Goal: Information Seeking & Learning: Check status

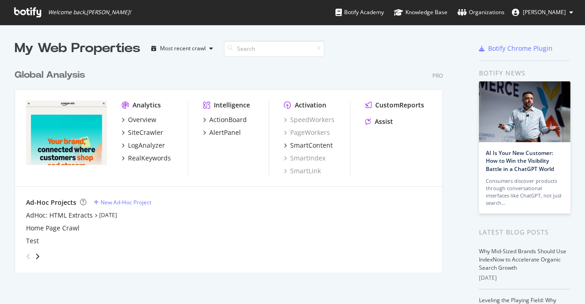
scroll to position [297, 571]
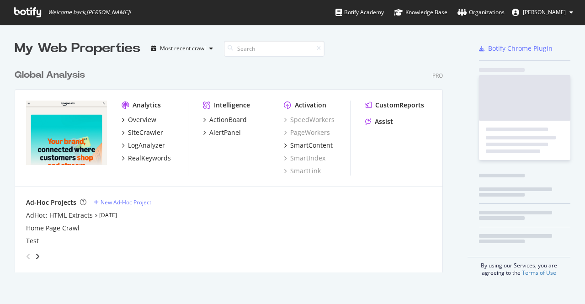
scroll to position [297, 571]
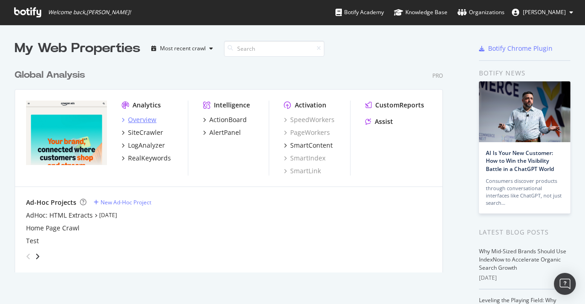
click at [143, 123] on div "Overview" at bounding box center [142, 119] width 28 height 9
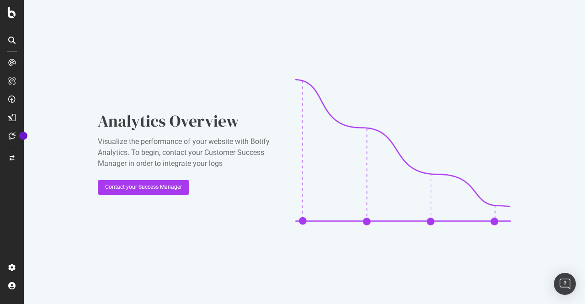
click at [199, 268] on div "Analytics Overview Visualize the performance of your website with Botify Analyt…" at bounding box center [305, 152] width 562 height 304
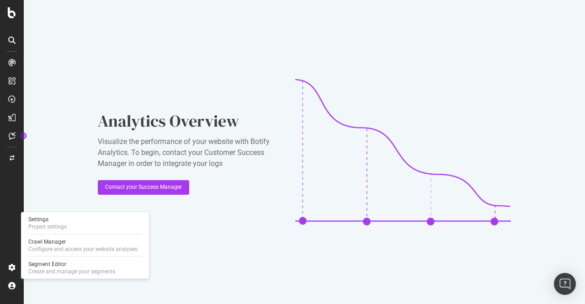
click at [58, 214] on div "Settings Project settings Crawl Manager Configure and access your website analy…" at bounding box center [85, 245] width 128 height 67
click at [57, 220] on div "Settings" at bounding box center [47, 219] width 38 height 7
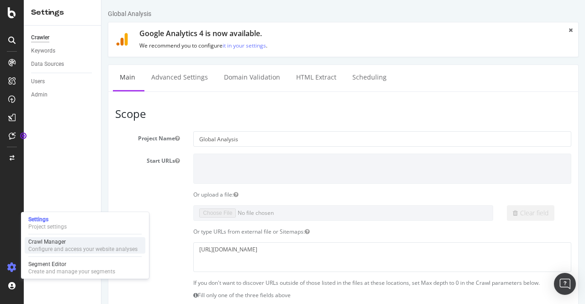
click at [60, 245] on div "Crawl Manager" at bounding box center [82, 241] width 109 height 7
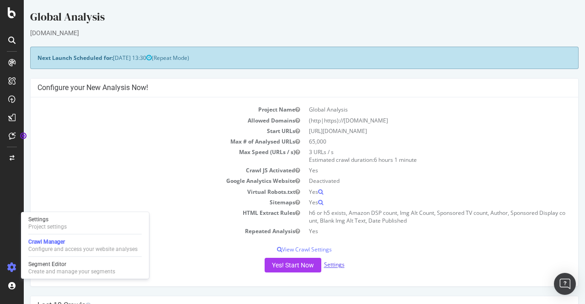
click at [334, 266] on link "Settings" at bounding box center [334, 265] width 21 height 8
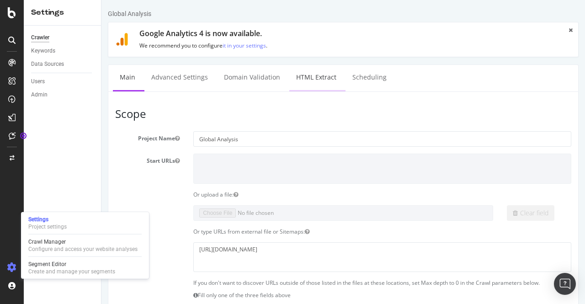
click at [328, 75] on link "HTML Extract" at bounding box center [317, 77] width 54 height 25
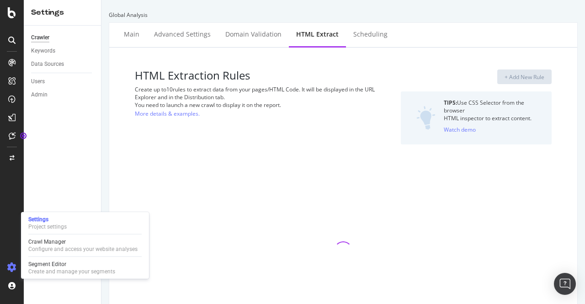
select select "count"
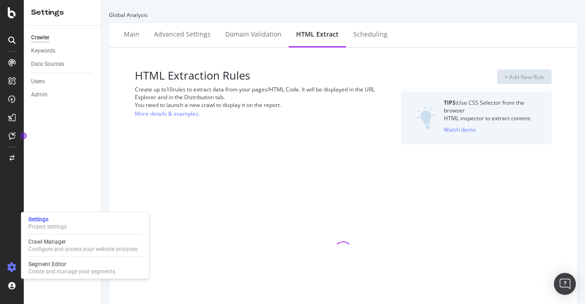
select select "count"
select select "d"
select select "std_1"
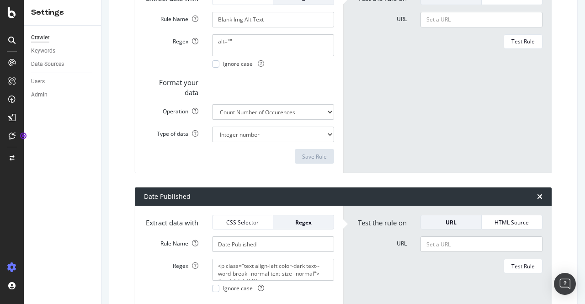
scroll to position [1864, 0]
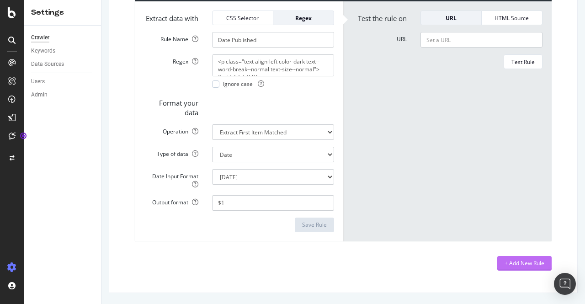
click at [514, 266] on div "+ Add New Rule" at bounding box center [525, 263] width 40 height 8
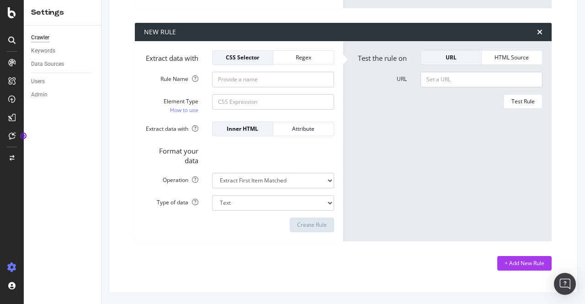
scroll to position [2088, 0]
click at [299, 61] on div "Regex" at bounding box center [304, 58] width 46 height 8
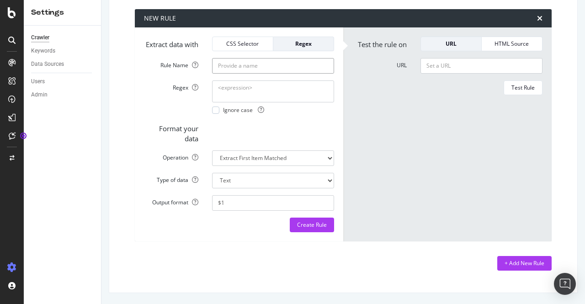
type input "Advertising console count"
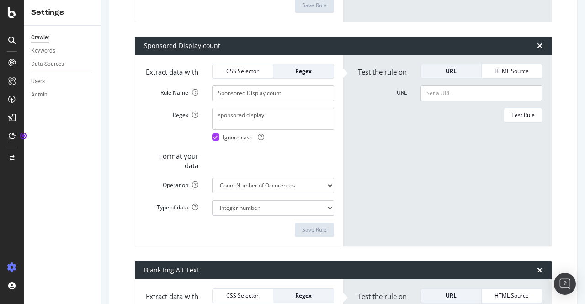
scroll to position [1285, 0]
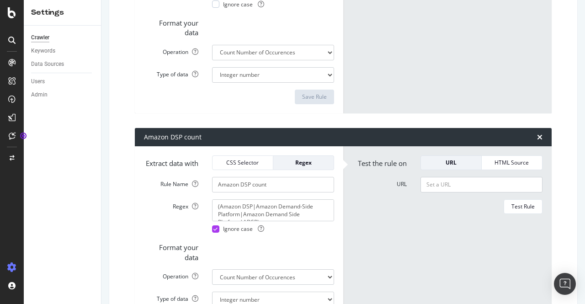
scroll to position [255, 0]
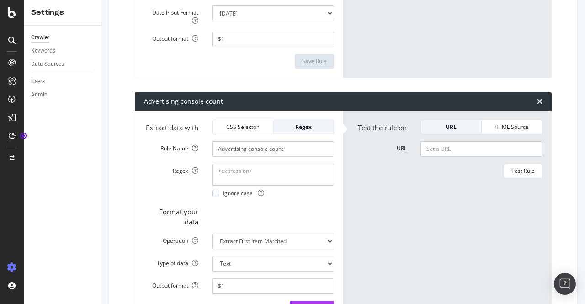
scroll to position [2120, 0]
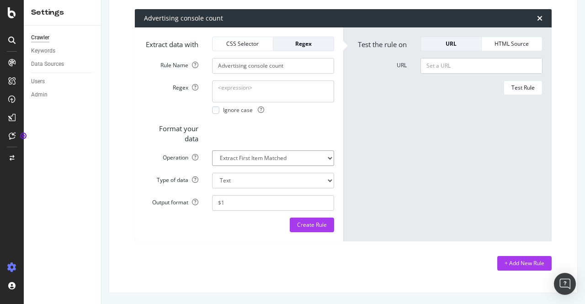
select select "count"
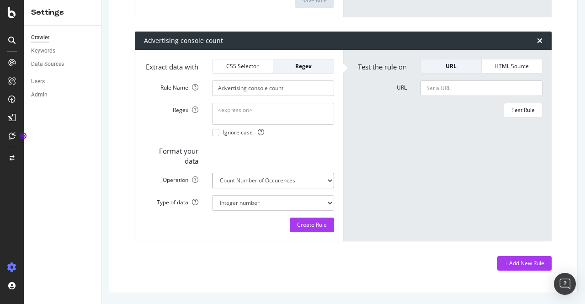
select select "i"
paste textarea "(Amazon DSP|Amazon Demand-Side Platform|Amazon Demand Side Platform|ADSP)"
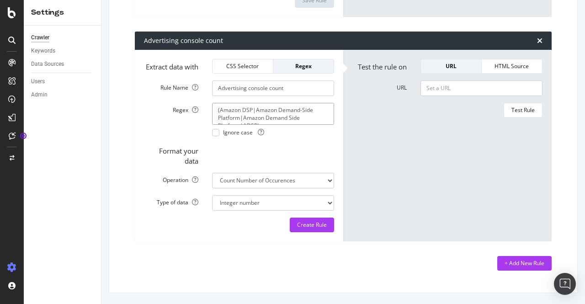
drag, startPoint x: 252, startPoint y: 111, endPoint x: 219, endPoint y: 112, distance: 32.9
drag, startPoint x: 273, startPoint y: 111, endPoint x: 273, endPoint y: 118, distance: 6.9
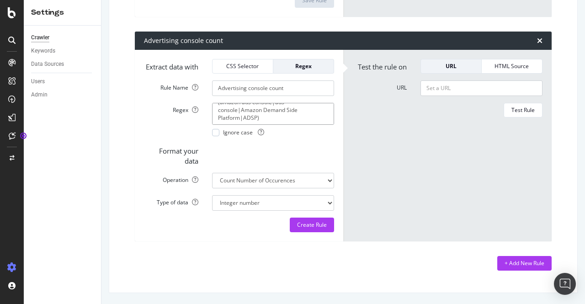
drag, startPoint x: 238, startPoint y: 121, endPoint x: 239, endPoint y: 115, distance: 6.0
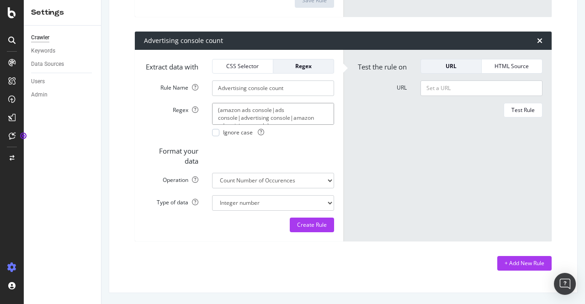
type textarea "(amazon ads console|ads console|advertising console|amazon advertising console)"
paste input "https://advertising.amazon.com/library/guides/advertising-console"
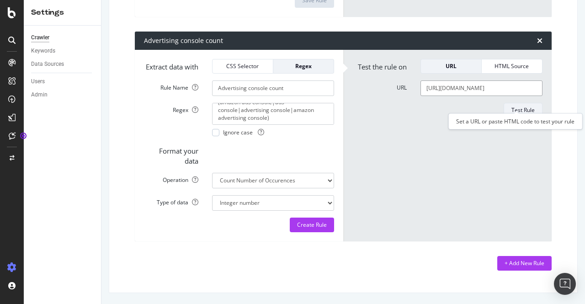
type input "https://advertising.amazon.com/library/guides/advertising-console"
click at [514, 107] on div "Test Rule" at bounding box center [523, 110] width 23 height 13
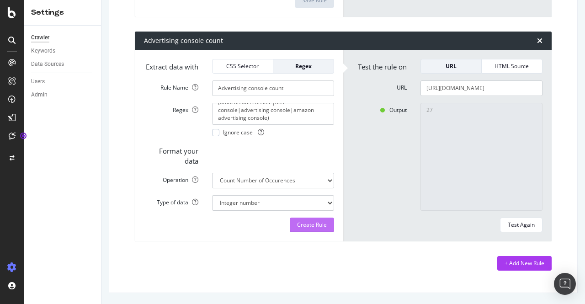
click at [318, 225] on div "Create Rule" at bounding box center [312, 225] width 30 height 8
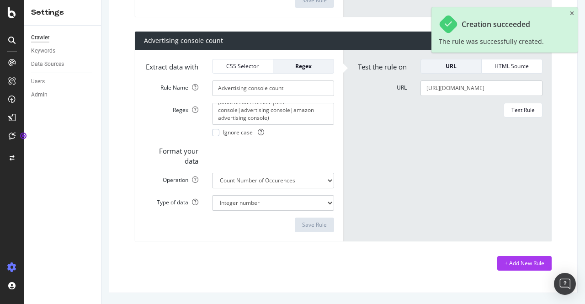
scroll to position [2097, 0]
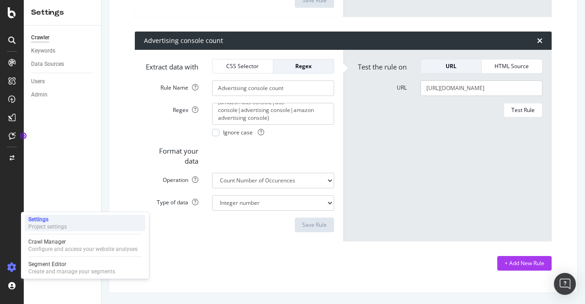
click at [56, 226] on div "Project settings" at bounding box center [47, 226] width 38 height 7
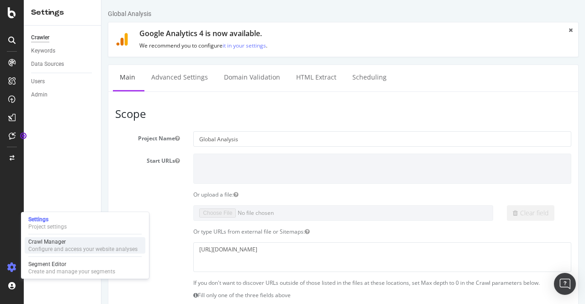
click at [59, 248] on div "Configure and access your website analyses" at bounding box center [82, 249] width 109 height 7
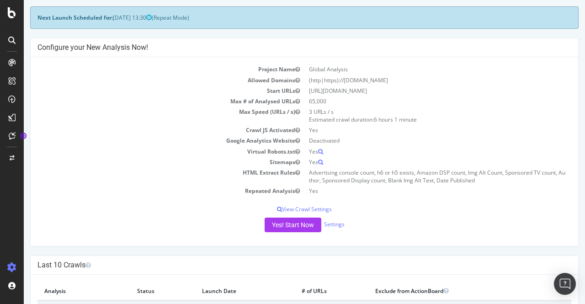
scroll to position [41, 0]
click at [296, 230] on button "Yes! Start Now" at bounding box center [293, 224] width 57 height 15
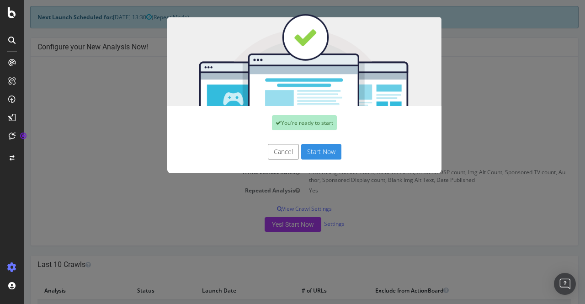
click at [323, 156] on button "Start Now" at bounding box center [321, 152] width 40 height 16
click at [325, 152] on div "Cancel Start Now" at bounding box center [304, 152] width 261 height 16
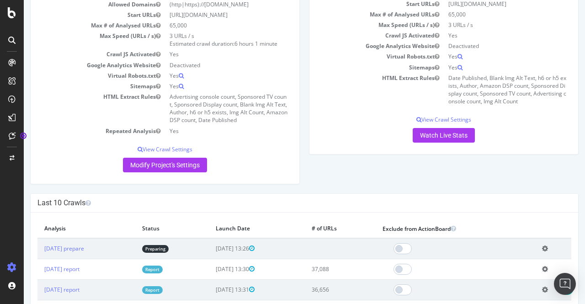
scroll to position [174, 0]
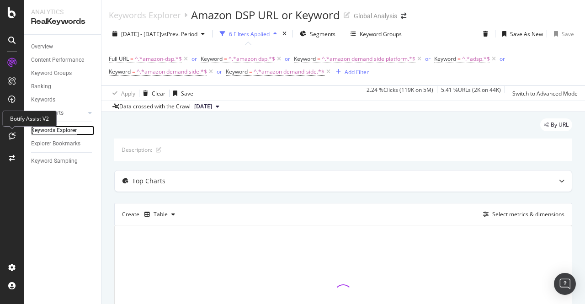
click at [44, 129] on div "Keywords Explorer" at bounding box center [54, 131] width 46 height 10
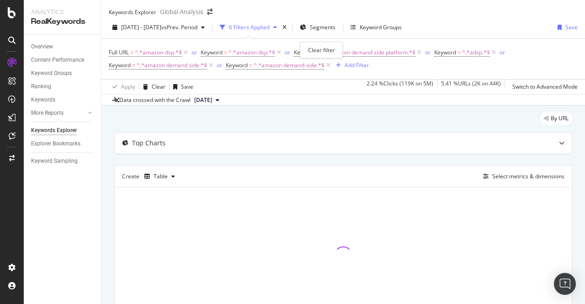
click at [289, 32] on div "times" at bounding box center [285, 27] width 8 height 9
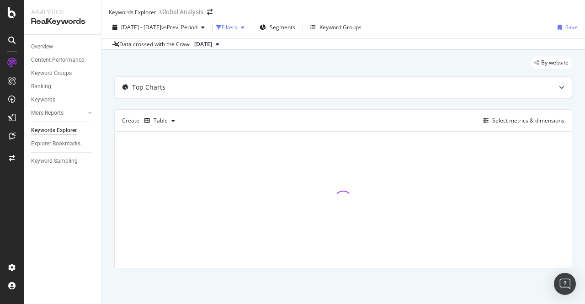
click at [237, 31] on div "Filters" at bounding box center [230, 27] width 16 height 8
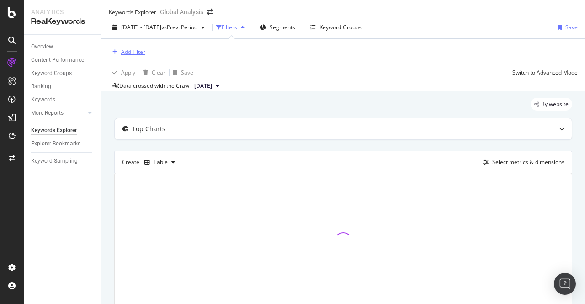
click at [139, 56] on div "Add Filter" at bounding box center [133, 52] width 24 height 8
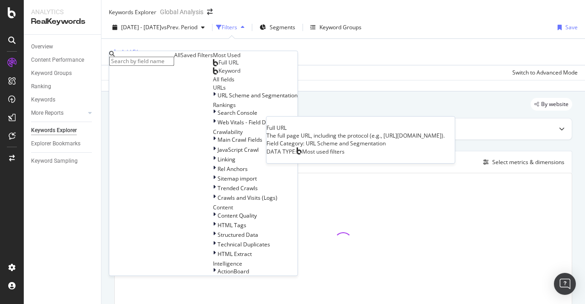
click at [219, 66] on span "Full URL" at bounding box center [229, 63] width 20 height 8
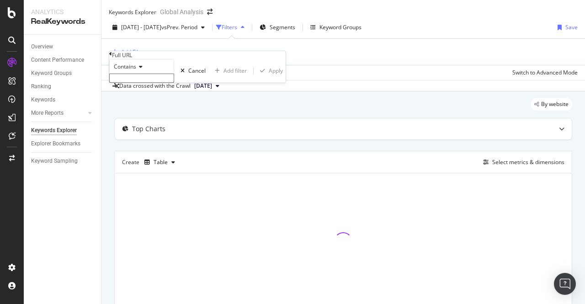
click at [146, 83] on input "text" at bounding box center [141, 78] width 65 height 9
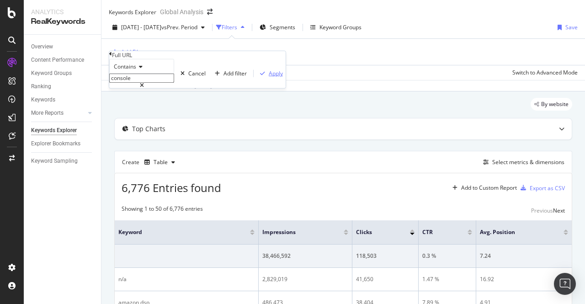
type input "console"
click at [257, 76] on div "button" at bounding box center [263, 73] width 12 height 5
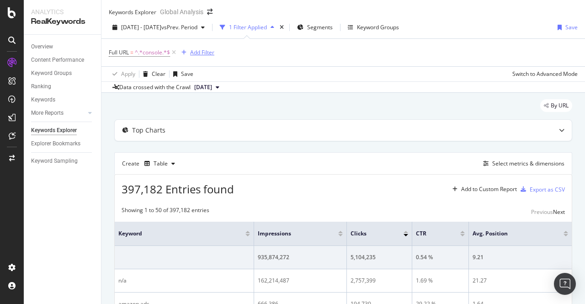
click at [205, 56] on div "Add Filter" at bounding box center [202, 52] width 24 height 8
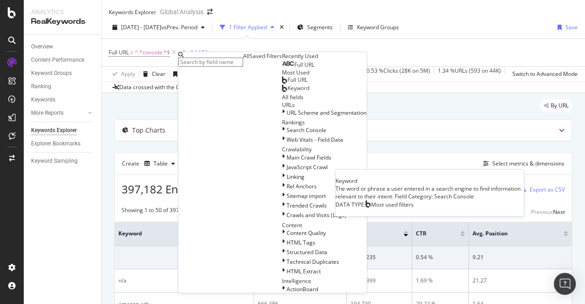
click at [282, 84] on div "Full URL" at bounding box center [295, 79] width 26 height 7
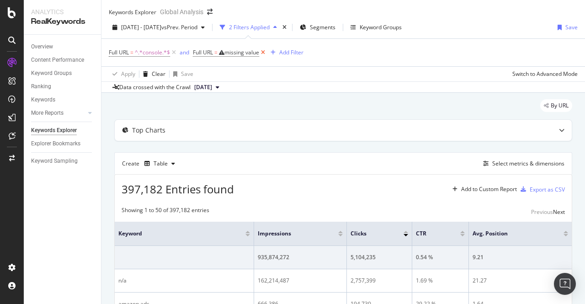
click at [267, 57] on icon at bounding box center [263, 52] width 8 height 9
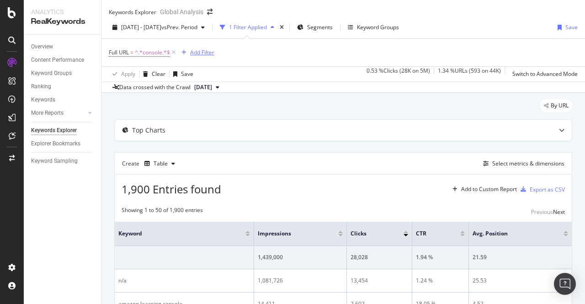
click at [196, 55] on div "Add Filter" at bounding box center [202, 52] width 24 height 8
click at [376, 65] on div "Full URL = ^.*console.*$ Add Filter" at bounding box center [343, 52] width 469 height 27
click at [267, 31] on div "1 Filter Applied" at bounding box center [248, 27] width 38 height 8
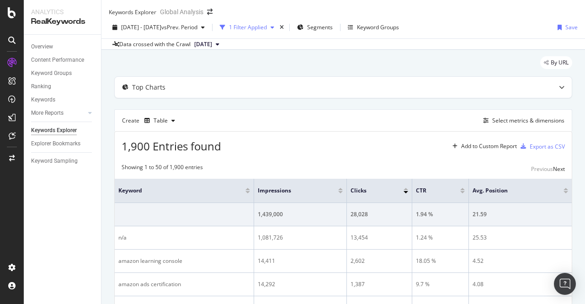
click at [267, 31] on div "1 Filter Applied" at bounding box center [248, 27] width 38 height 8
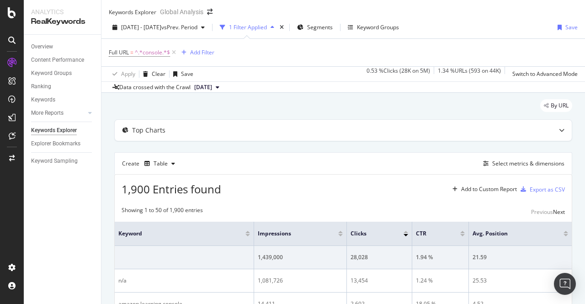
click at [227, 66] on div "Full URL = ^.*console.*$ Add Filter" at bounding box center [343, 52] width 469 height 27
click at [213, 56] on div "Add Filter" at bounding box center [202, 52] width 24 height 8
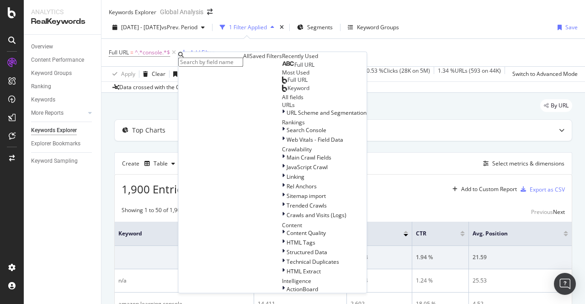
click at [288, 92] on span "Keyword" at bounding box center [299, 88] width 22 height 8
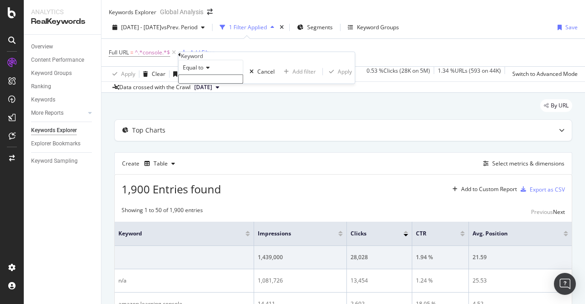
click at [199, 71] on span "Equal to" at bounding box center [193, 68] width 21 height 8
type input "c"
click at [204, 83] on span "Contains" at bounding box center [192, 79] width 22 height 8
click at [210, 84] on input "text" at bounding box center [210, 79] width 65 height 9
type input "advertising console"
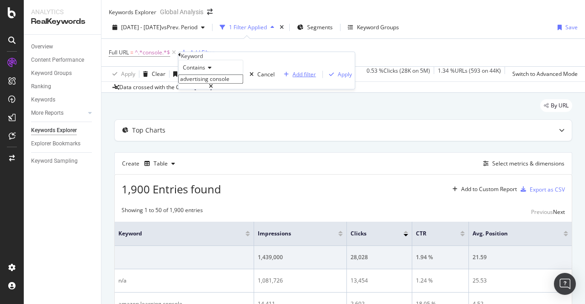
click at [293, 78] on div "Add filter" at bounding box center [304, 74] width 23 height 8
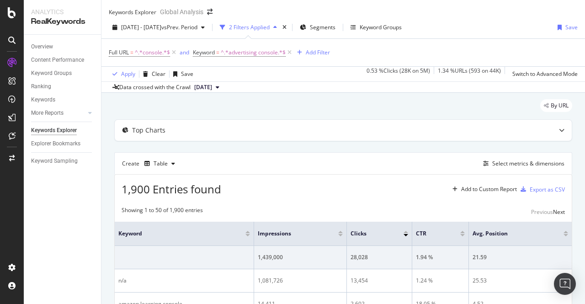
click at [253, 75] on div "Apply Clear Save 0.53 % Clicks ( 28K on 5M ) 1.34 % URLs ( 593 on 44K ) Switch …" at bounding box center [344, 73] width 484 height 15
click at [184, 56] on div "and" at bounding box center [185, 52] width 10 height 8
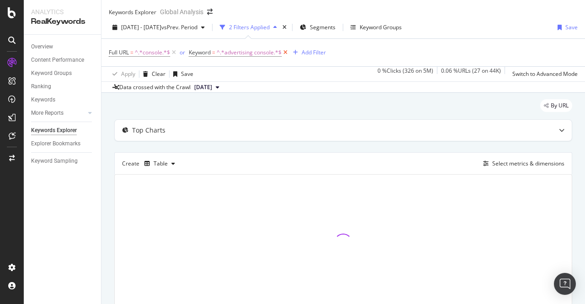
click at [284, 57] on icon at bounding box center [286, 52] width 8 height 9
click at [535, 77] on div "Switch to Advanced Mode" at bounding box center [545, 74] width 65 height 8
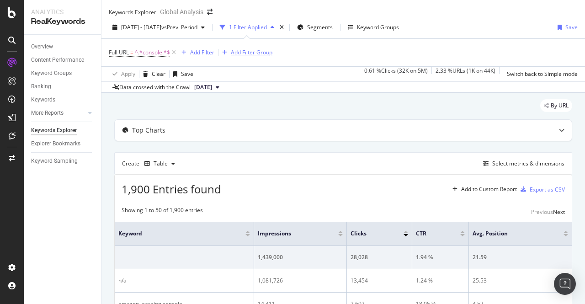
click at [263, 56] on div "Add Filter Group" at bounding box center [252, 52] width 42 height 8
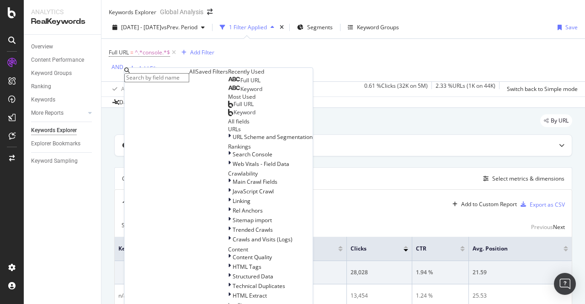
click at [241, 93] on span "Keyword" at bounding box center [252, 89] width 22 height 8
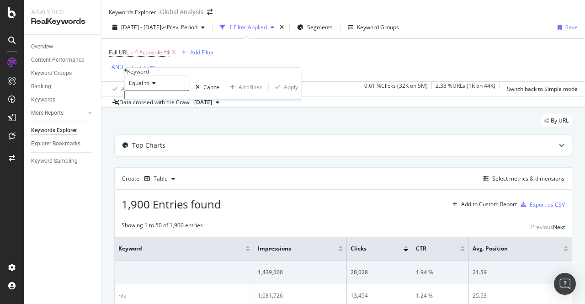
click at [150, 87] on span "Equal to" at bounding box center [139, 83] width 21 height 8
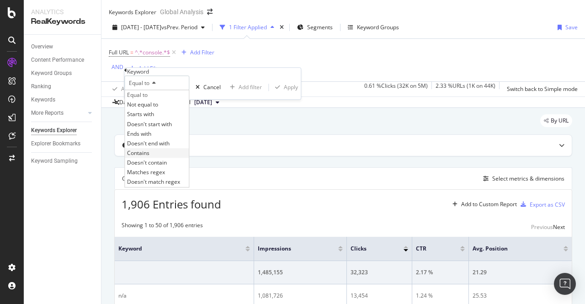
click at [152, 158] on div "Contains" at bounding box center [157, 153] width 64 height 10
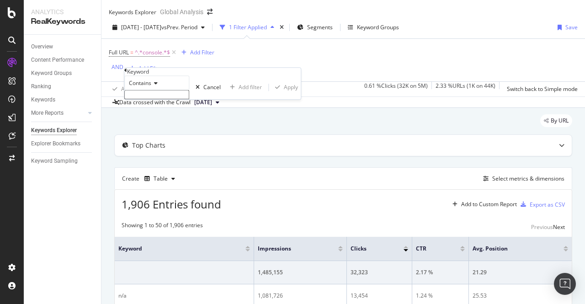
click at [149, 99] on input "text" at bounding box center [156, 94] width 65 height 9
type input "advertising console"
click at [239, 94] on div "Add filter" at bounding box center [250, 90] width 23 height 8
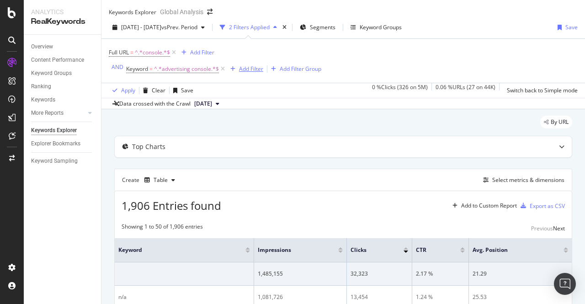
click at [244, 73] on div "Add Filter" at bounding box center [251, 69] width 24 height 8
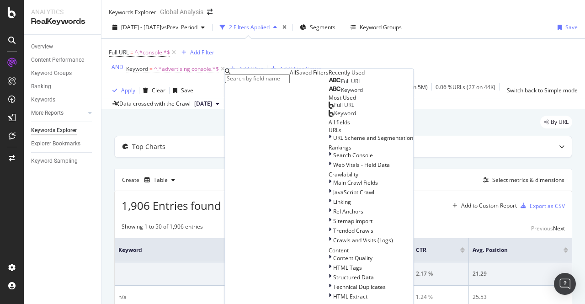
click at [341, 94] on span "Keyword" at bounding box center [352, 90] width 22 height 8
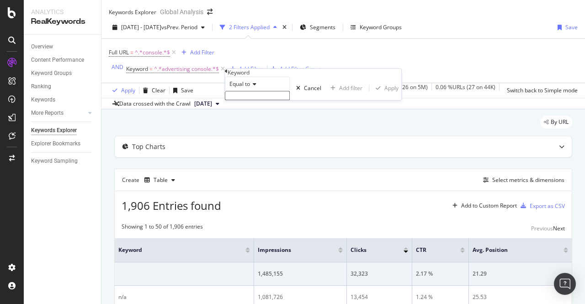
click at [250, 88] on span "Equal to" at bounding box center [240, 84] width 21 height 8
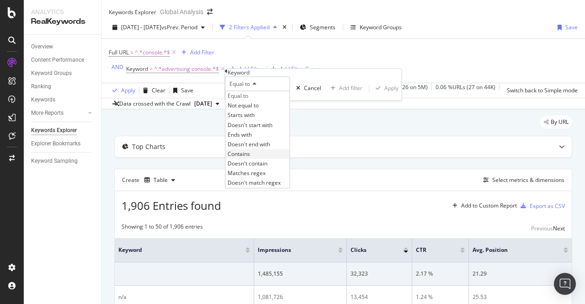
click at [250, 158] on span "Contains" at bounding box center [239, 154] width 22 height 8
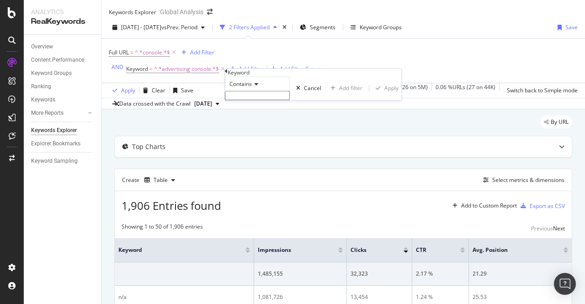
click at [252, 100] on input "text" at bounding box center [257, 95] width 65 height 9
type input "ad console"
click at [339, 95] on div "Add filter" at bounding box center [350, 91] width 23 height 8
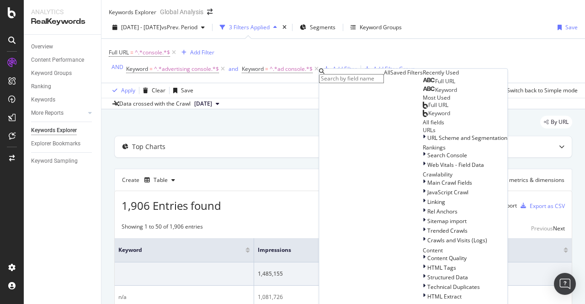
click at [435, 94] on span "Keyword" at bounding box center [446, 90] width 22 height 8
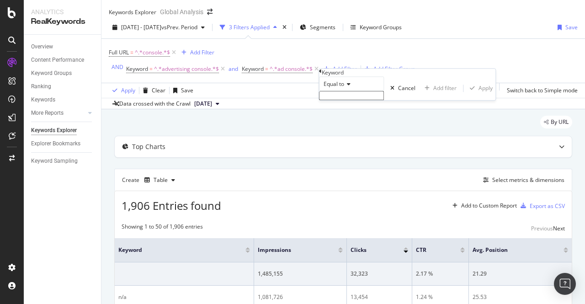
click at [349, 87] on icon at bounding box center [347, 83] width 6 height 5
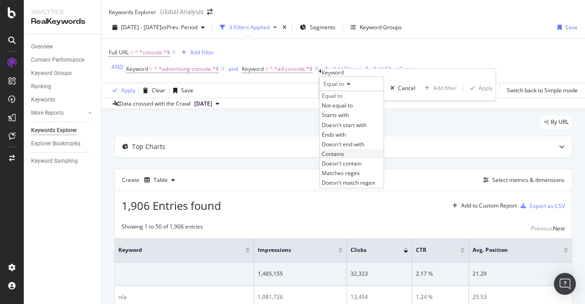
click at [344, 158] on span "Contains" at bounding box center [333, 154] width 22 height 8
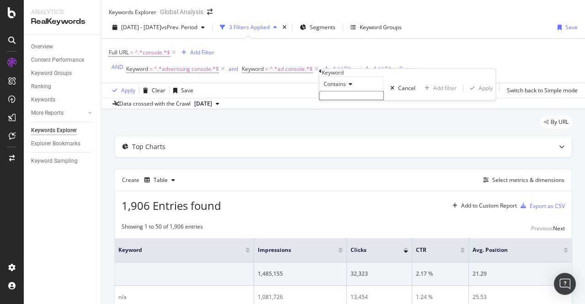
click at [344, 100] on div "Contains" at bounding box center [351, 88] width 65 height 24
click at [398, 92] on div "Cancel" at bounding box center [406, 89] width 17 height 8
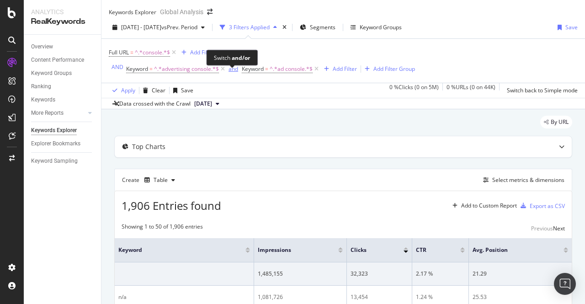
click at [230, 73] on div "and" at bounding box center [234, 69] width 10 height 8
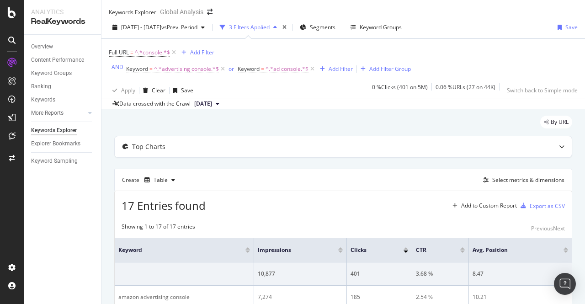
click at [351, 70] on div "Keyword = ^.*advertising console.*$ or Keyword = ^.*ad console.*$ Add Filter Ad…" at bounding box center [268, 69] width 285 height 13
click at [344, 73] on div "Add Filter" at bounding box center [341, 69] width 24 height 8
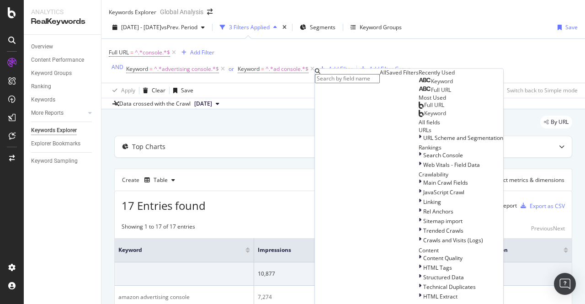
click at [431, 85] on span "Keyword" at bounding box center [442, 81] width 22 height 8
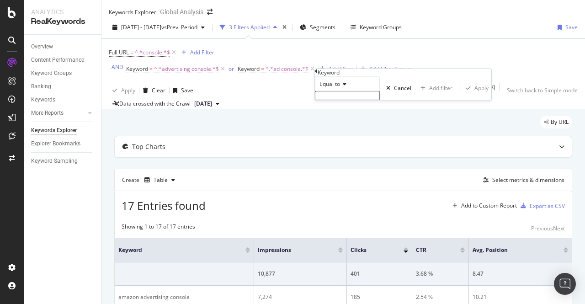
click at [340, 88] on span "Equal to" at bounding box center [330, 84] width 21 height 8
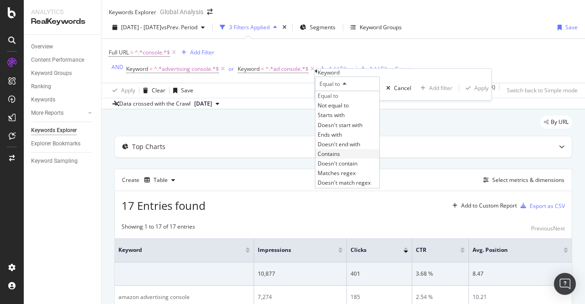
click at [353, 159] on div "Contains" at bounding box center [348, 154] width 64 height 10
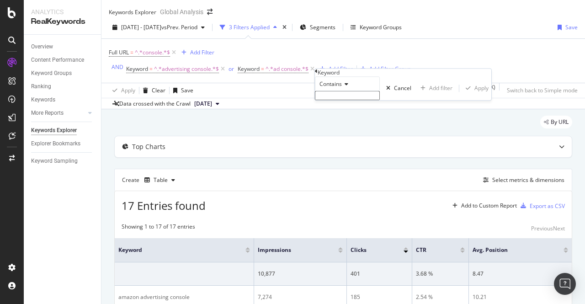
click at [338, 100] on input "text" at bounding box center [347, 95] width 65 height 9
type input "console"
click at [475, 95] on div "Apply" at bounding box center [482, 91] width 14 height 8
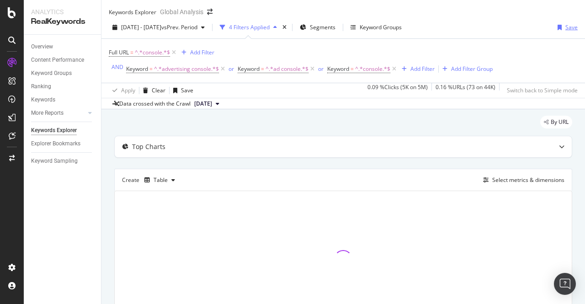
click at [566, 31] on div "Save" at bounding box center [572, 27] width 12 height 8
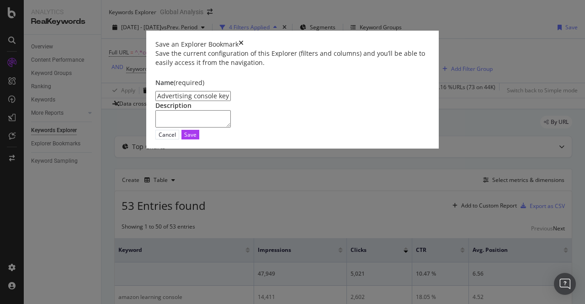
type input "Advertising console keyword or in URL"
click at [197, 139] on div "Save" at bounding box center [190, 135] width 12 height 8
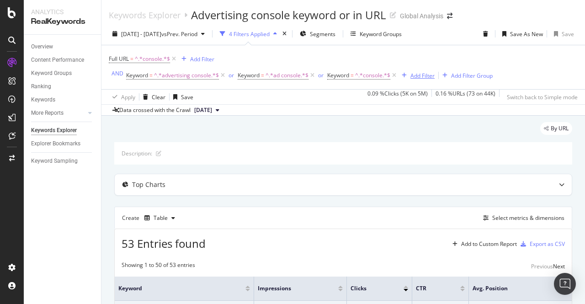
click at [424, 75] on div "Add Filter" at bounding box center [423, 76] width 24 height 8
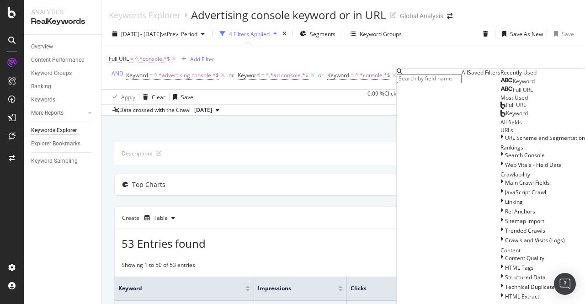
click at [513, 85] on span "Keyword" at bounding box center [524, 81] width 22 height 8
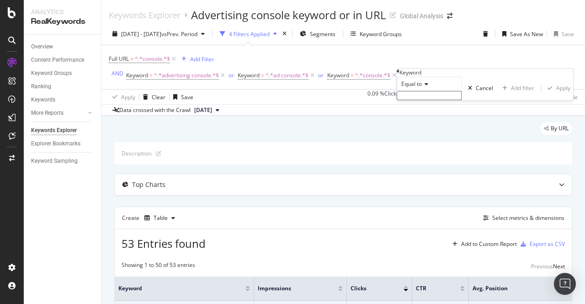
click at [420, 88] on span "Equal to" at bounding box center [412, 84] width 21 height 8
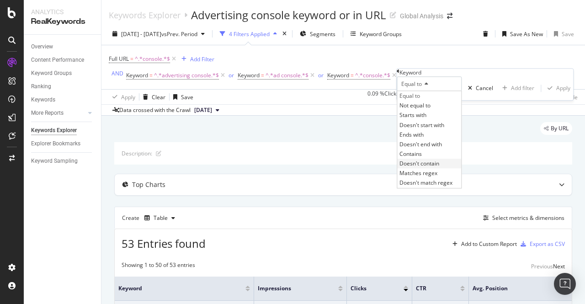
click at [440, 167] on span "Doesn't contain" at bounding box center [420, 164] width 40 height 8
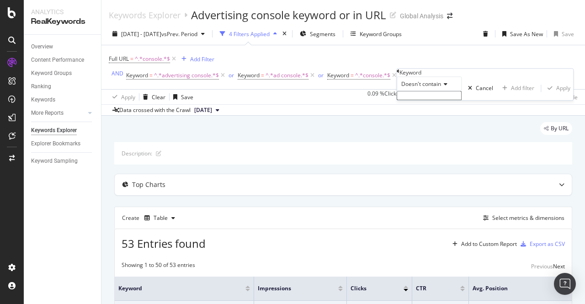
click at [423, 100] on input "text" at bounding box center [429, 95] width 65 height 9
type input "learning"
click at [557, 95] on div "Apply" at bounding box center [564, 91] width 14 height 8
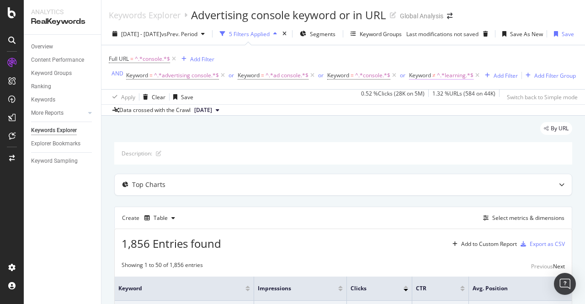
click at [446, 74] on span "^.*learning.*$" at bounding box center [455, 75] width 37 height 13
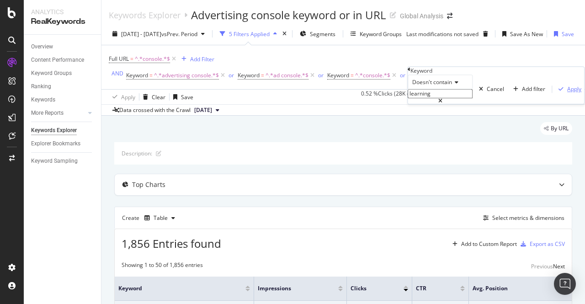
click at [559, 92] on icon "button" at bounding box center [561, 88] width 5 height 5
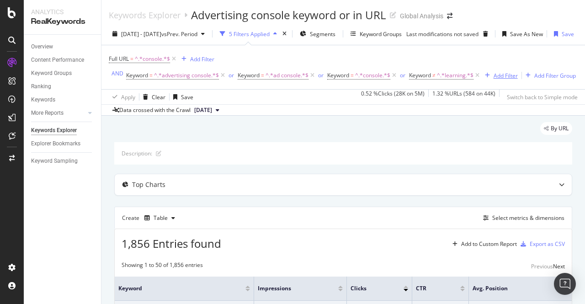
click at [482, 81] on div "Add Filter" at bounding box center [500, 75] width 37 height 10
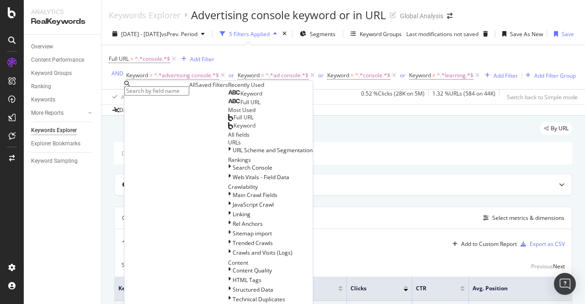
click at [241, 97] on span "Keyword" at bounding box center [252, 94] width 22 height 8
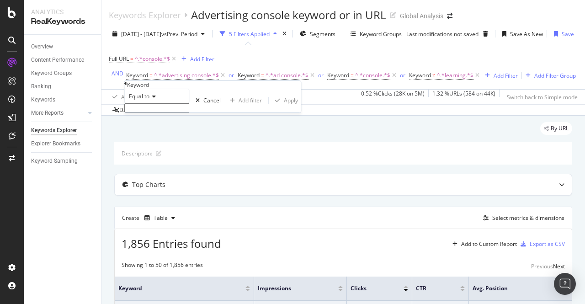
click at [152, 103] on div "Equal to" at bounding box center [156, 96] width 65 height 15
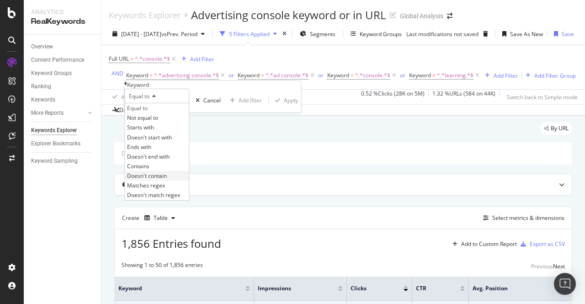
click at [165, 180] on span "Doesn't contain" at bounding box center [147, 176] width 40 height 8
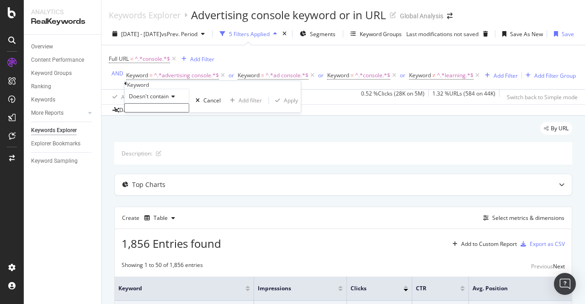
click at [166, 113] on input "text" at bounding box center [156, 107] width 65 height 9
type input "learn"
click at [284, 107] on div "Apply" at bounding box center [291, 103] width 14 height 8
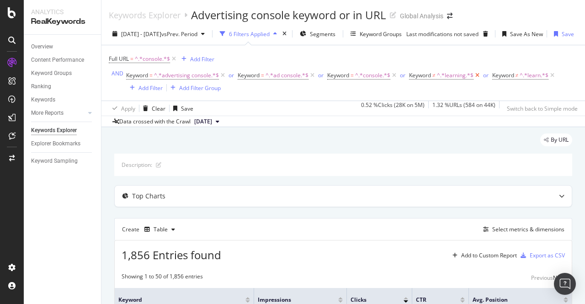
click at [476, 77] on icon at bounding box center [478, 75] width 8 height 9
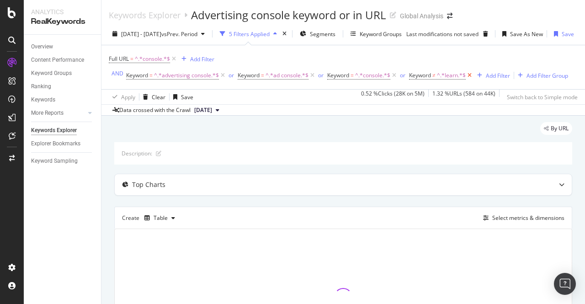
click at [468, 75] on icon at bounding box center [470, 75] width 8 height 9
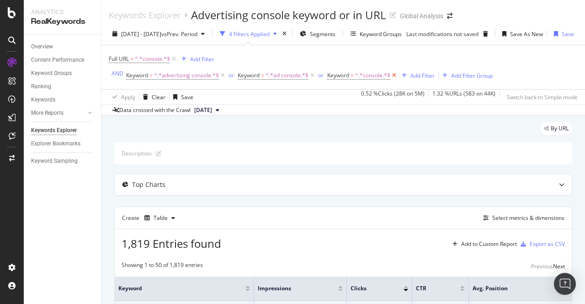
click at [394, 74] on icon at bounding box center [395, 75] width 8 height 9
click at [343, 75] on div "Add Filter" at bounding box center [341, 76] width 24 height 8
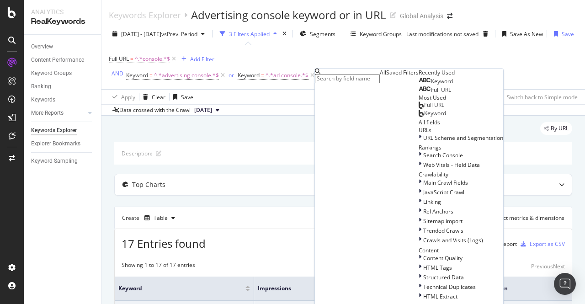
click at [424, 118] on span "Keyword" at bounding box center [435, 114] width 22 height 8
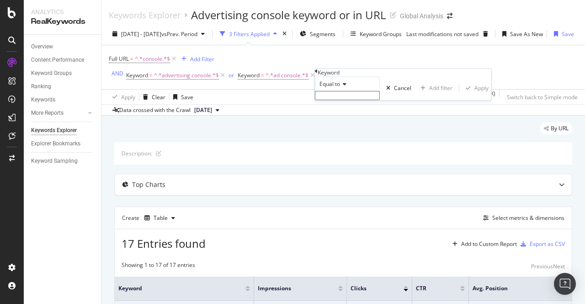
click at [346, 87] on icon at bounding box center [343, 83] width 6 height 5
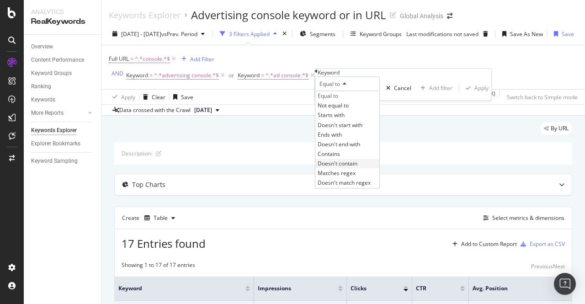
click at [351, 167] on span "Doesn't contain" at bounding box center [338, 164] width 40 height 8
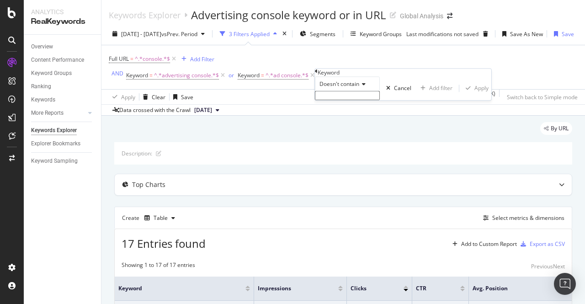
click at [344, 100] on input "text" at bounding box center [347, 95] width 65 height 9
type input "learning"
click at [475, 95] on div "Apply" at bounding box center [482, 91] width 14 height 8
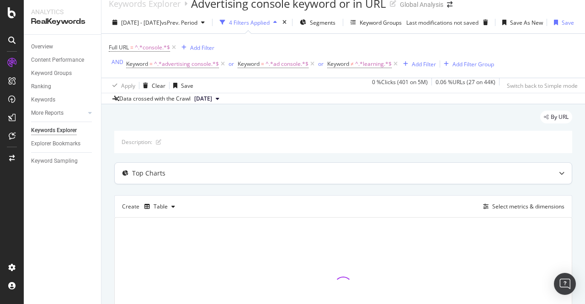
scroll to position [8, 0]
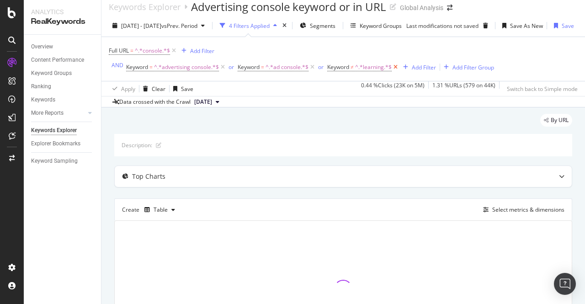
click at [395, 65] on icon at bounding box center [396, 67] width 8 height 9
click at [345, 66] on div "Add Filter" at bounding box center [341, 68] width 24 height 8
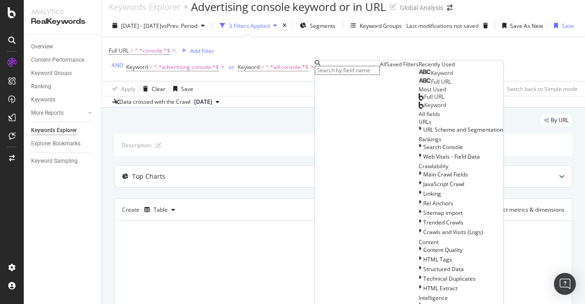
click at [424, 101] on span "Full URL" at bounding box center [434, 97] width 20 height 8
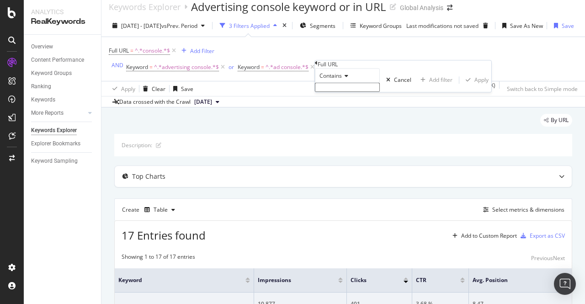
click at [318, 66] on icon at bounding box center [316, 62] width 3 height 5
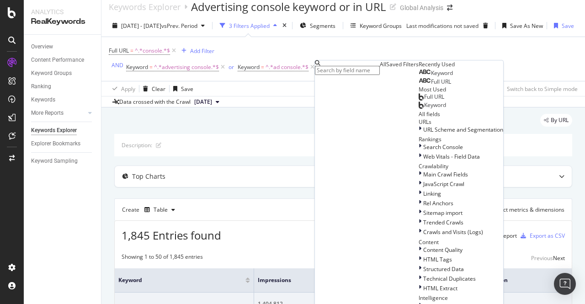
click at [419, 77] on div "Keyword" at bounding box center [436, 73] width 34 height 7
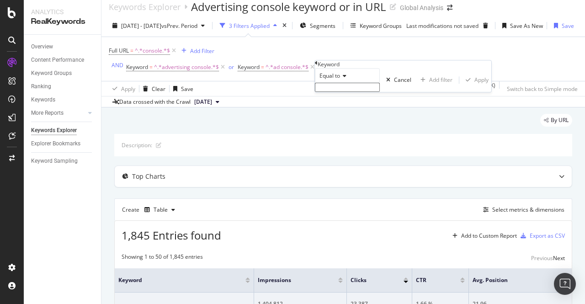
click at [341, 83] on div "Equal to" at bounding box center [347, 75] width 65 height 15
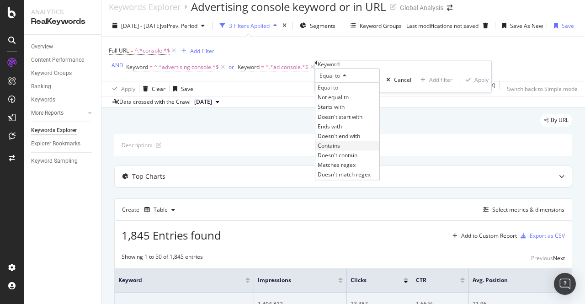
click at [340, 150] on span "Contains" at bounding box center [329, 146] width 22 height 8
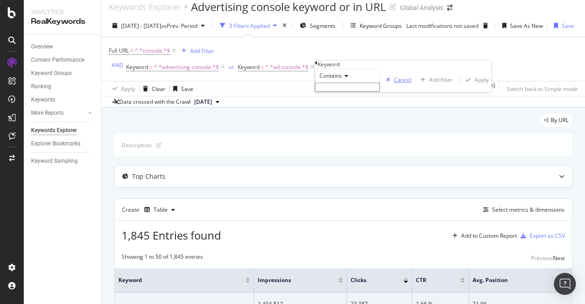
click at [394, 84] on div "Cancel" at bounding box center [402, 80] width 17 height 8
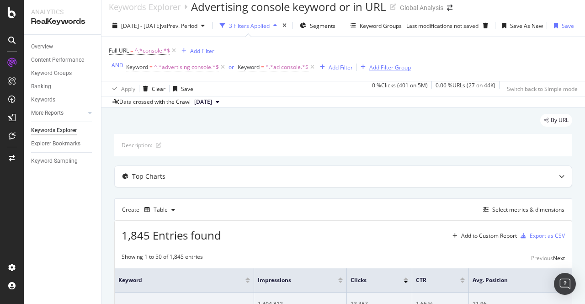
click at [383, 72] on div "Add Filter Group" at bounding box center [384, 67] width 54 height 10
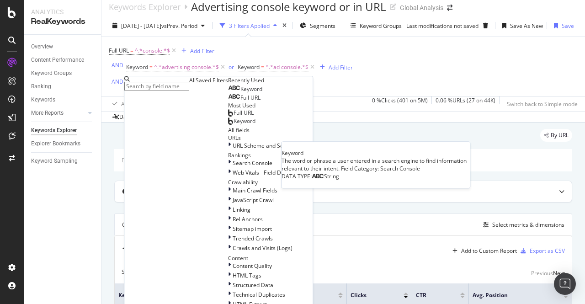
click at [228, 93] on div "Keyword" at bounding box center [245, 89] width 34 height 7
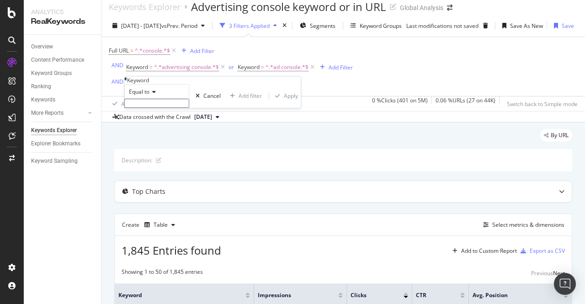
click at [150, 96] on span "Equal to" at bounding box center [139, 92] width 21 height 8
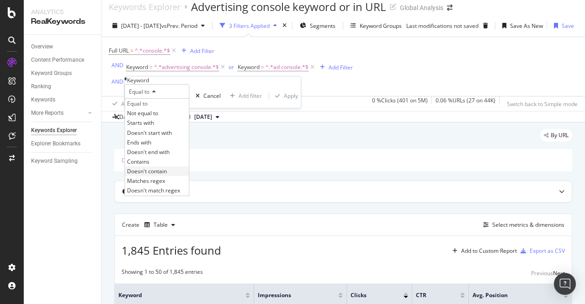
click at [161, 175] on span "Doesn't contain" at bounding box center [147, 171] width 40 height 8
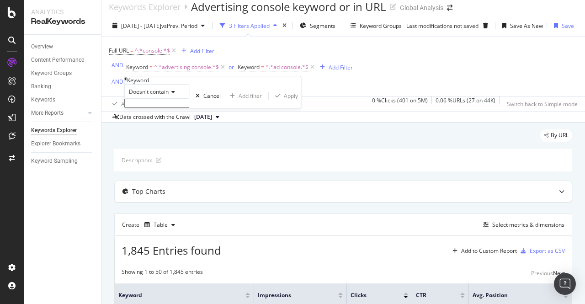
click at [160, 108] on input "text" at bounding box center [156, 103] width 65 height 9
type input "learning"
click at [284, 102] on div "Apply" at bounding box center [291, 99] width 14 height 8
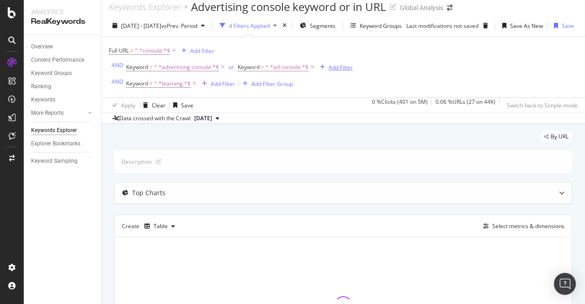
click at [334, 70] on div "Add Filter" at bounding box center [341, 68] width 24 height 8
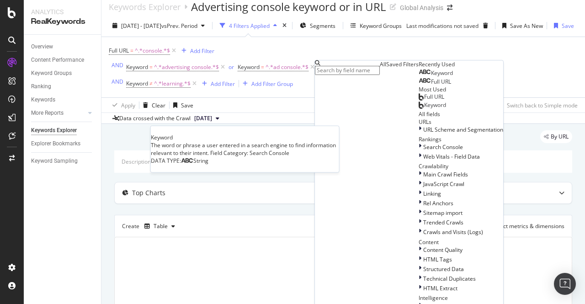
click at [431, 77] on span "Keyword" at bounding box center [442, 73] width 22 height 8
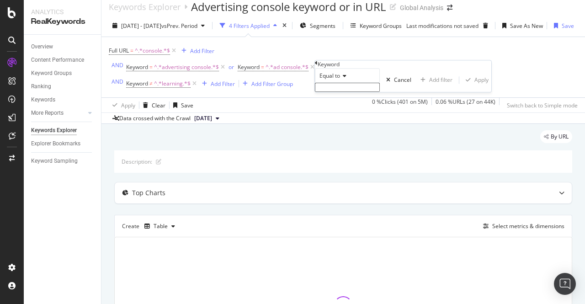
click at [333, 80] on span "Equal to" at bounding box center [330, 76] width 21 height 8
type input "c"
click at [333, 80] on span "Contains" at bounding box center [331, 76] width 22 height 8
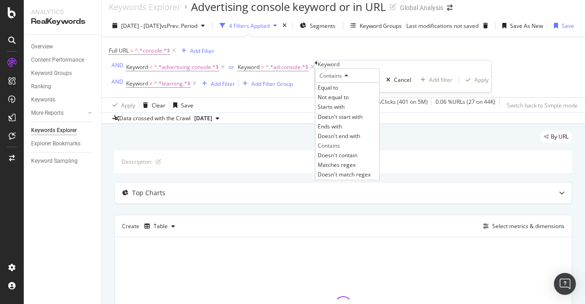
click at [336, 100] on div "Equal to Not equal to Starts with Doesn't start with Ends with Doesn't end with…" at bounding box center [347, 130] width 65 height 97
click at [363, 83] on div "Contains" at bounding box center [347, 75] width 65 height 15
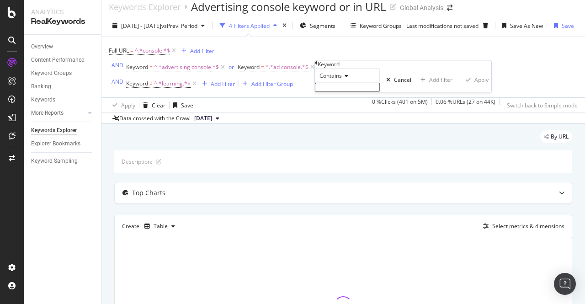
click at [363, 92] on input "text" at bounding box center [347, 87] width 65 height 9
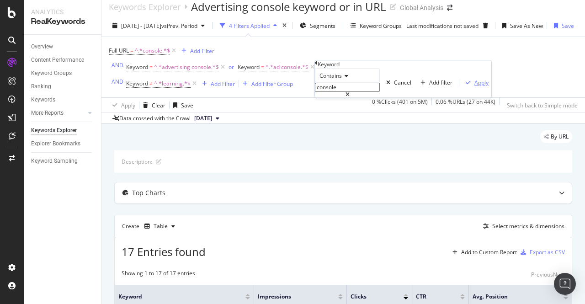
type input "console"
click at [475, 87] on div "Apply" at bounding box center [482, 83] width 14 height 8
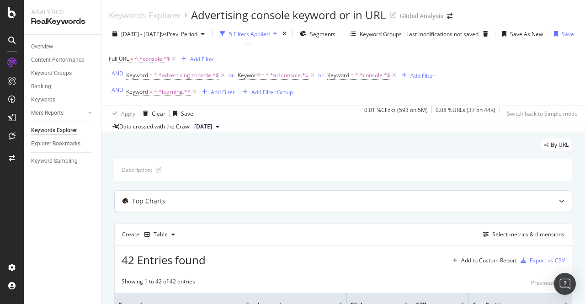
scroll to position [57, 0]
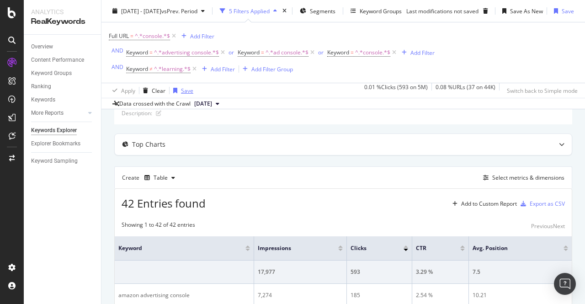
click at [182, 88] on div "Save" at bounding box center [187, 90] width 12 height 8
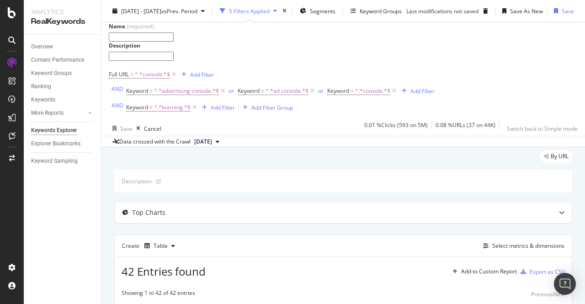
scroll to position [27, 0]
click at [489, 170] on div "By URL" at bounding box center [343, 160] width 458 height 20
click at [489, 10] on icon "button" at bounding box center [485, 10] width 5 height 5
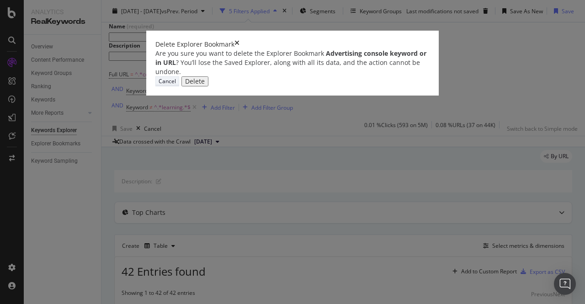
click at [176, 85] on div "Cancel" at bounding box center [167, 81] width 17 height 8
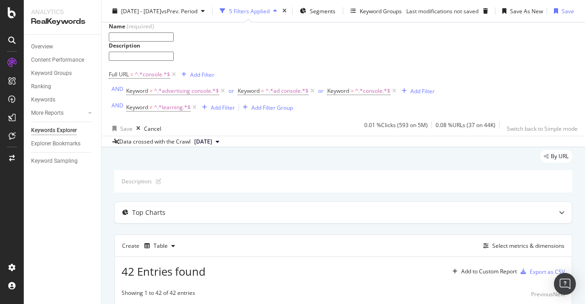
scroll to position [27, 38]
click at [564, 7] on div "Save" at bounding box center [568, 11] width 12 height 8
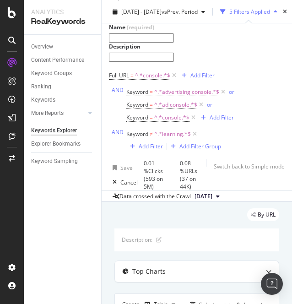
scroll to position [83, 0]
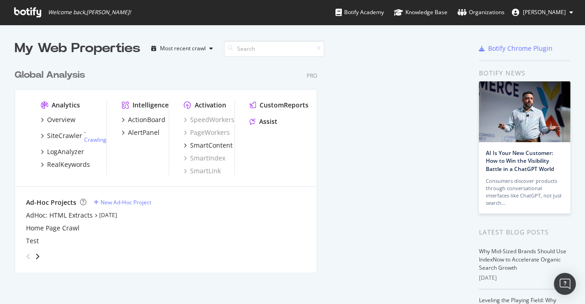
scroll to position [208, 429]
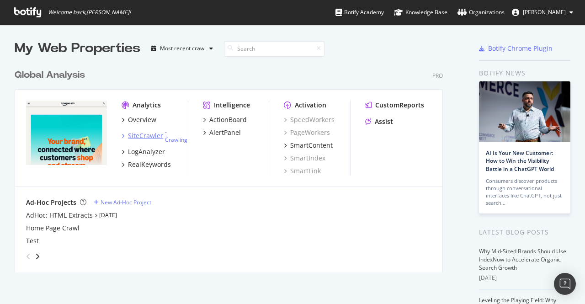
click at [148, 140] on div "SiteCrawler - Crawling" at bounding box center [155, 136] width 66 height 16
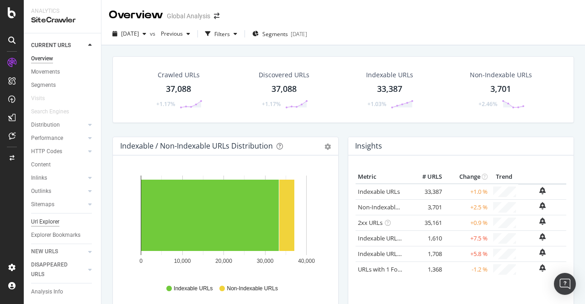
click at [41, 225] on div "Url Explorer" at bounding box center [45, 222] width 28 height 10
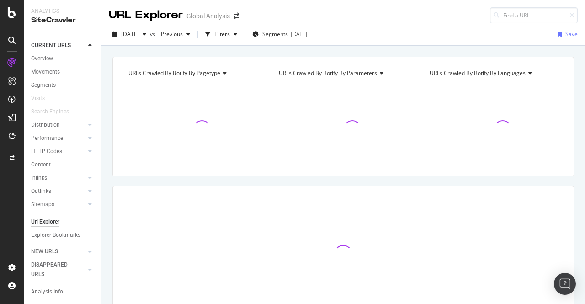
type input "Double-check the bidirectional hreflang rule: if page A links to page B as an a…"
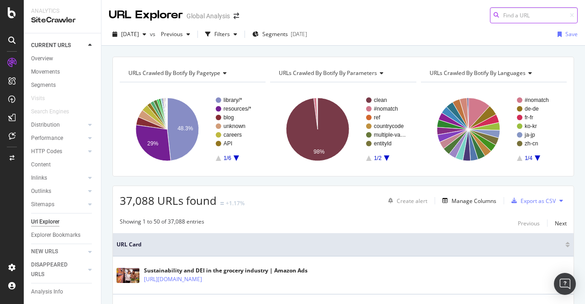
paste input "[URL][DOMAIN_NAME]"
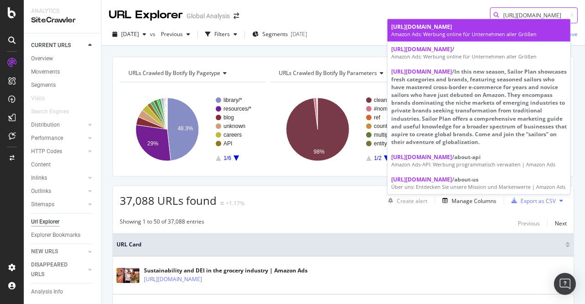
type input "[URL][DOMAIN_NAME]"
click at [291, 26] on div "[URL][DOMAIN_NAME]" at bounding box center [480, 27] width 176 height 8
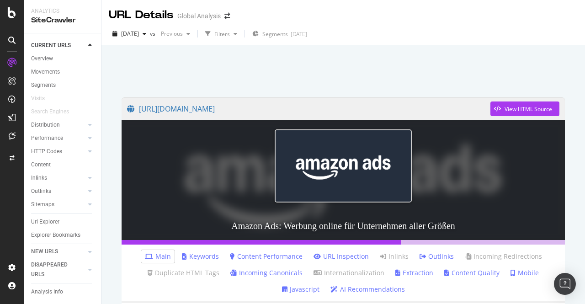
scroll to position [213, 0]
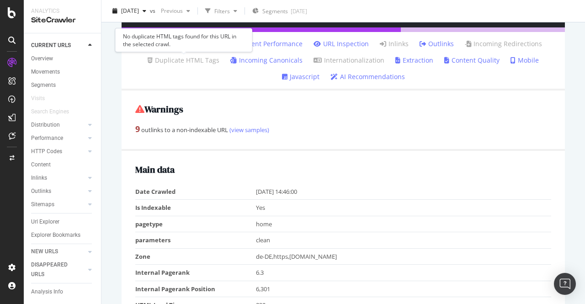
click at [194, 62] on link "Duplicate HTML Tags" at bounding box center [184, 60] width 72 height 9
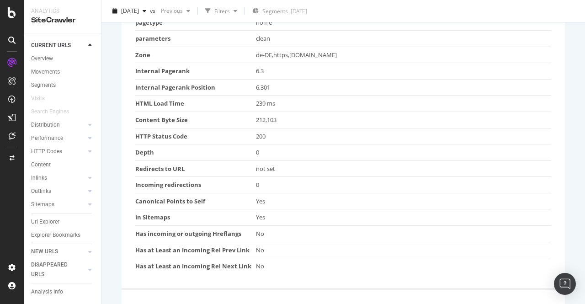
scroll to position [446, 0]
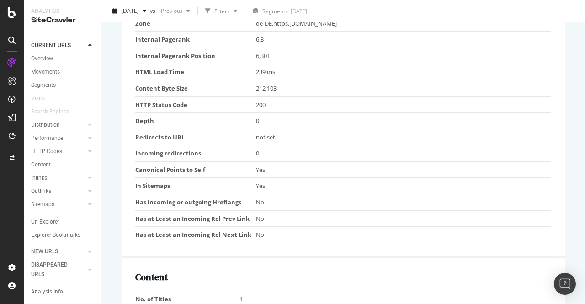
click at [259, 198] on td "No" at bounding box center [403, 202] width 295 height 16
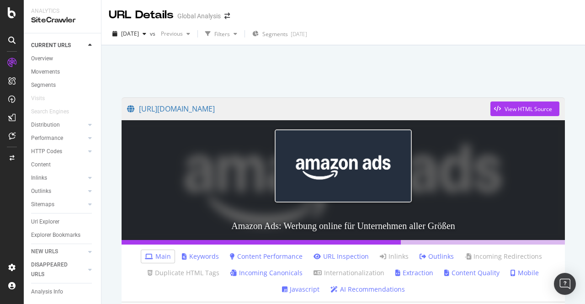
scroll to position [0, 0]
click at [139, 41] on button "[DATE]" at bounding box center [129, 34] width 41 height 15
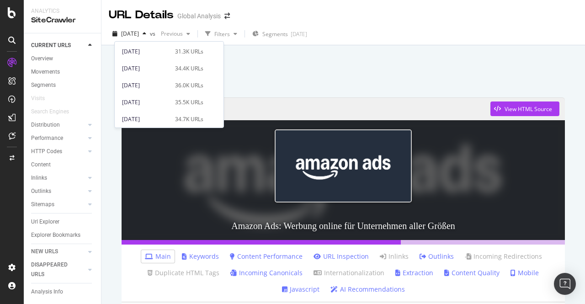
scroll to position [505, 0]
click at [142, 86] on div "[DATE]" at bounding box center [146, 84] width 48 height 8
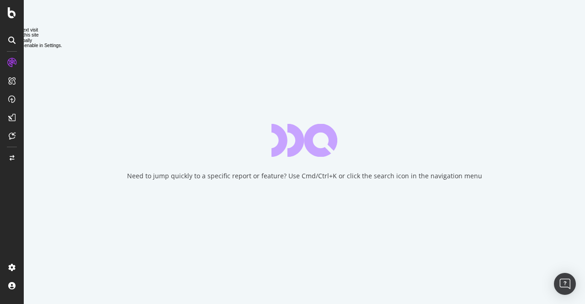
click at [291, 185] on div "Need to jump quickly to a specific report or feature? Use Cmd/Ctrl+K or click t…" at bounding box center [305, 152] width 562 height 304
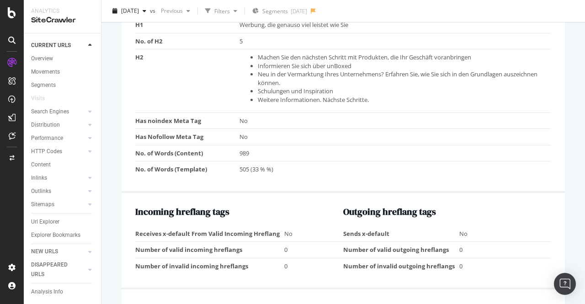
scroll to position [807, 0]
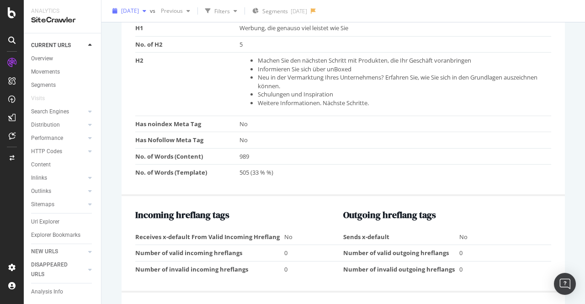
click at [146, 13] on icon "button" at bounding box center [145, 10] width 4 height 5
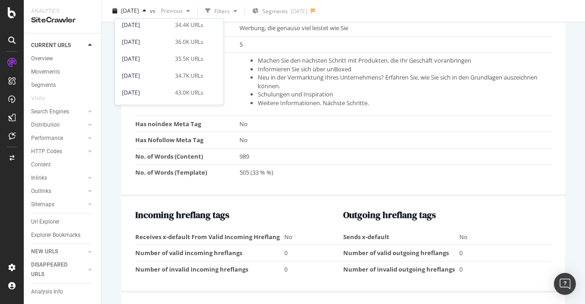
scroll to position [505, 0]
click at [163, 91] on div "[DATE]" at bounding box center [146, 95] width 48 height 8
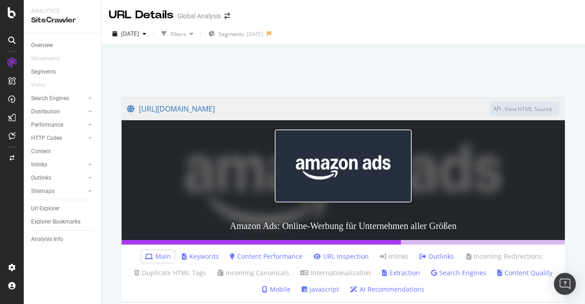
click at [181, 66] on div at bounding box center [344, 68] width 462 height 39
